Goal: Transaction & Acquisition: Purchase product/service

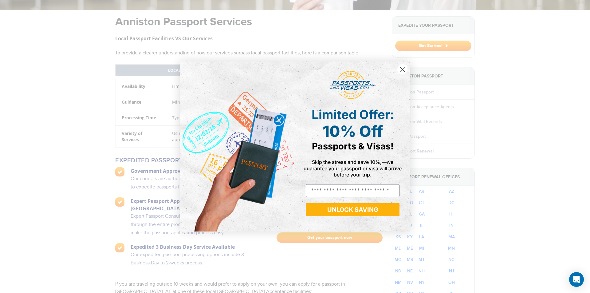
click at [406, 69] on circle "Close dialog" at bounding box center [402, 69] width 10 height 10
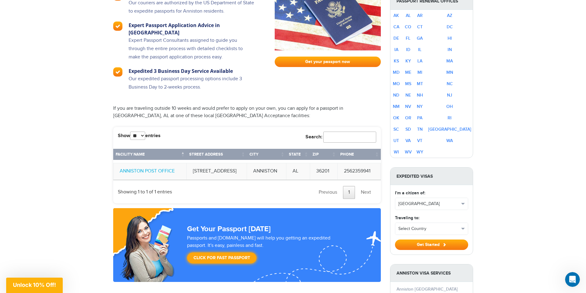
scroll to position [388, 0]
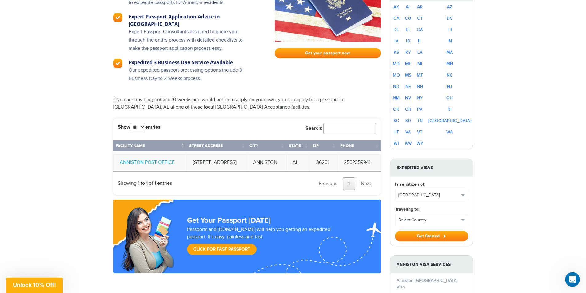
click at [238, 244] on link "Click for Fast Passport" at bounding box center [221, 249] width 69 height 11
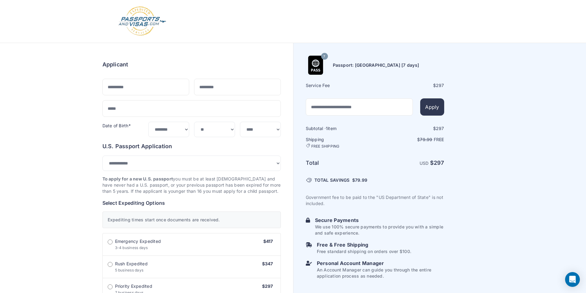
select select "***"
